Goal: Task Accomplishment & Management: Manage account settings

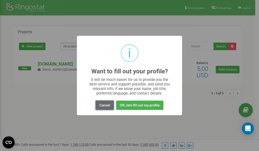
click at [104, 105] on button "Cancel" at bounding box center [105, 105] width 18 height 9
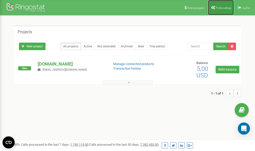
click at [218, 5] on link "Profile settings" at bounding box center [221, 7] width 26 height 15
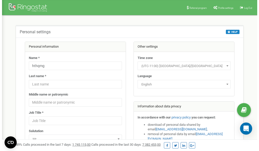
scroll to position [25, 0]
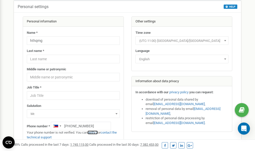
click at [96, 132] on link "verify it" at bounding box center [92, 133] width 10 height 4
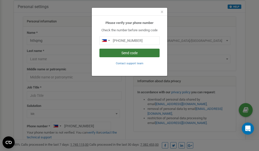
click at [128, 53] on button "Send code" at bounding box center [129, 53] width 60 height 9
